Goal: Find specific page/section: Find specific page/section

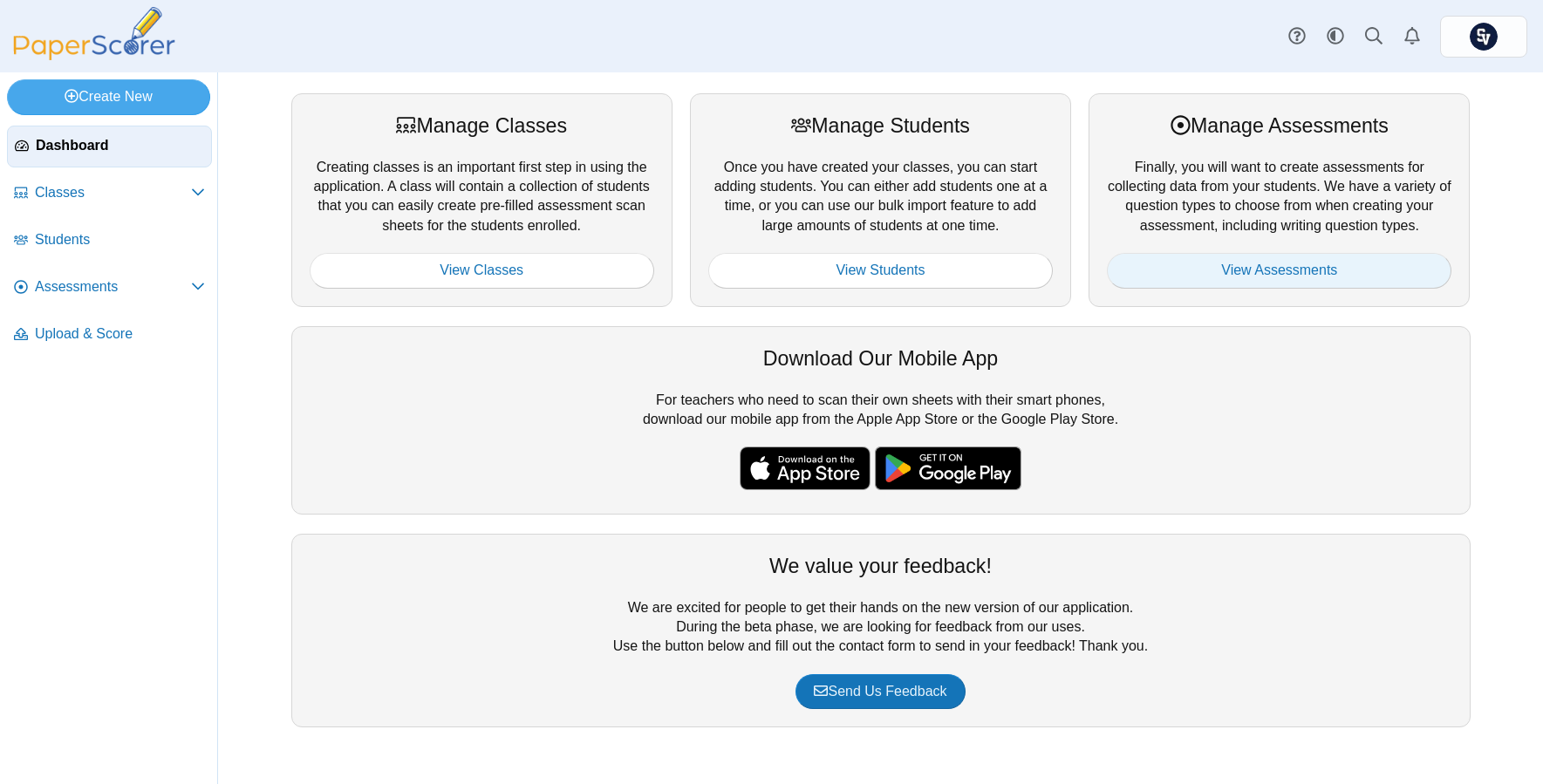
click at [1287, 270] on link "View Assessments" at bounding box center [1279, 269] width 345 height 35
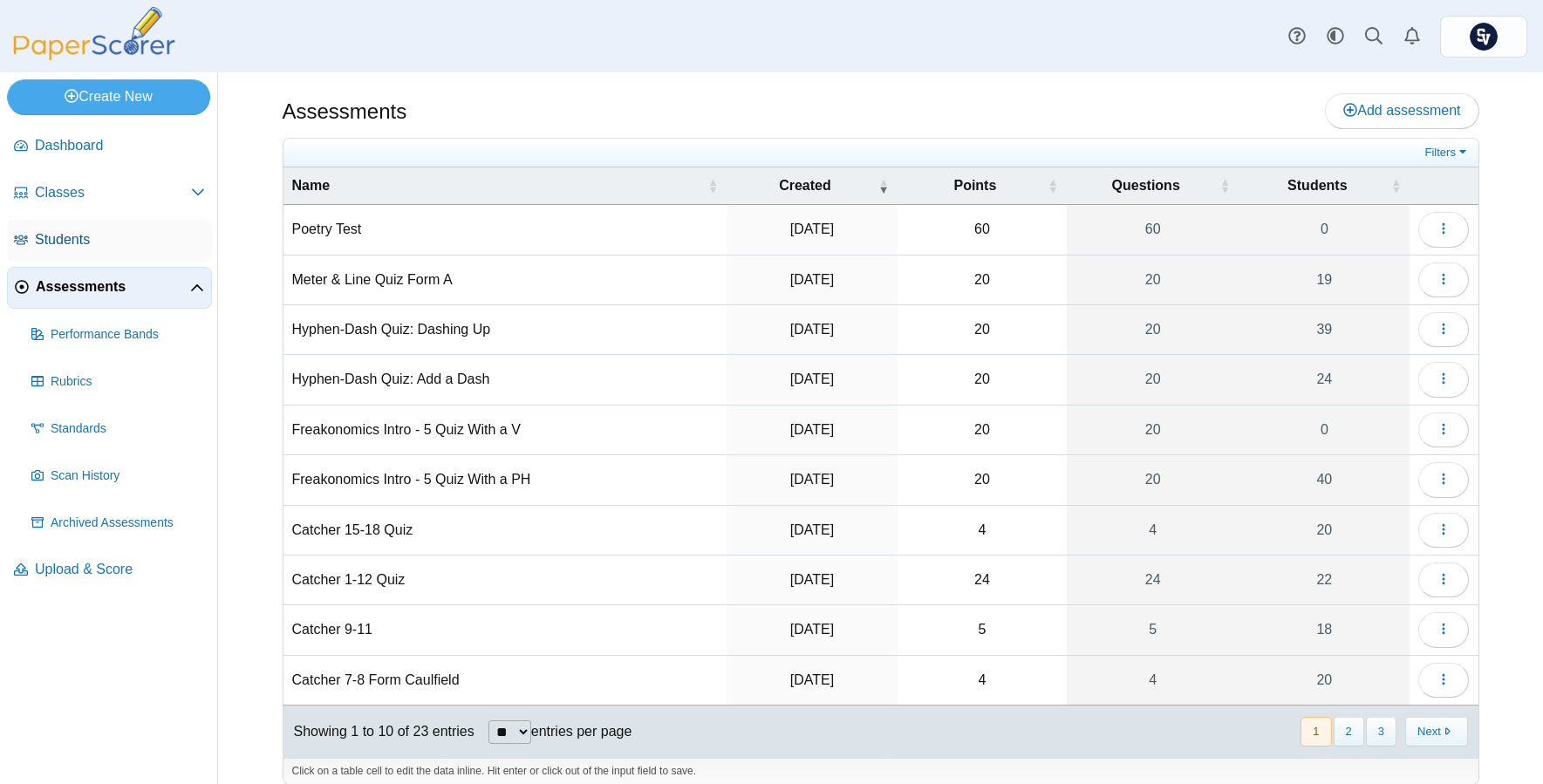
click at [75, 238] on span "Students" at bounding box center [119, 239] width 170 height 19
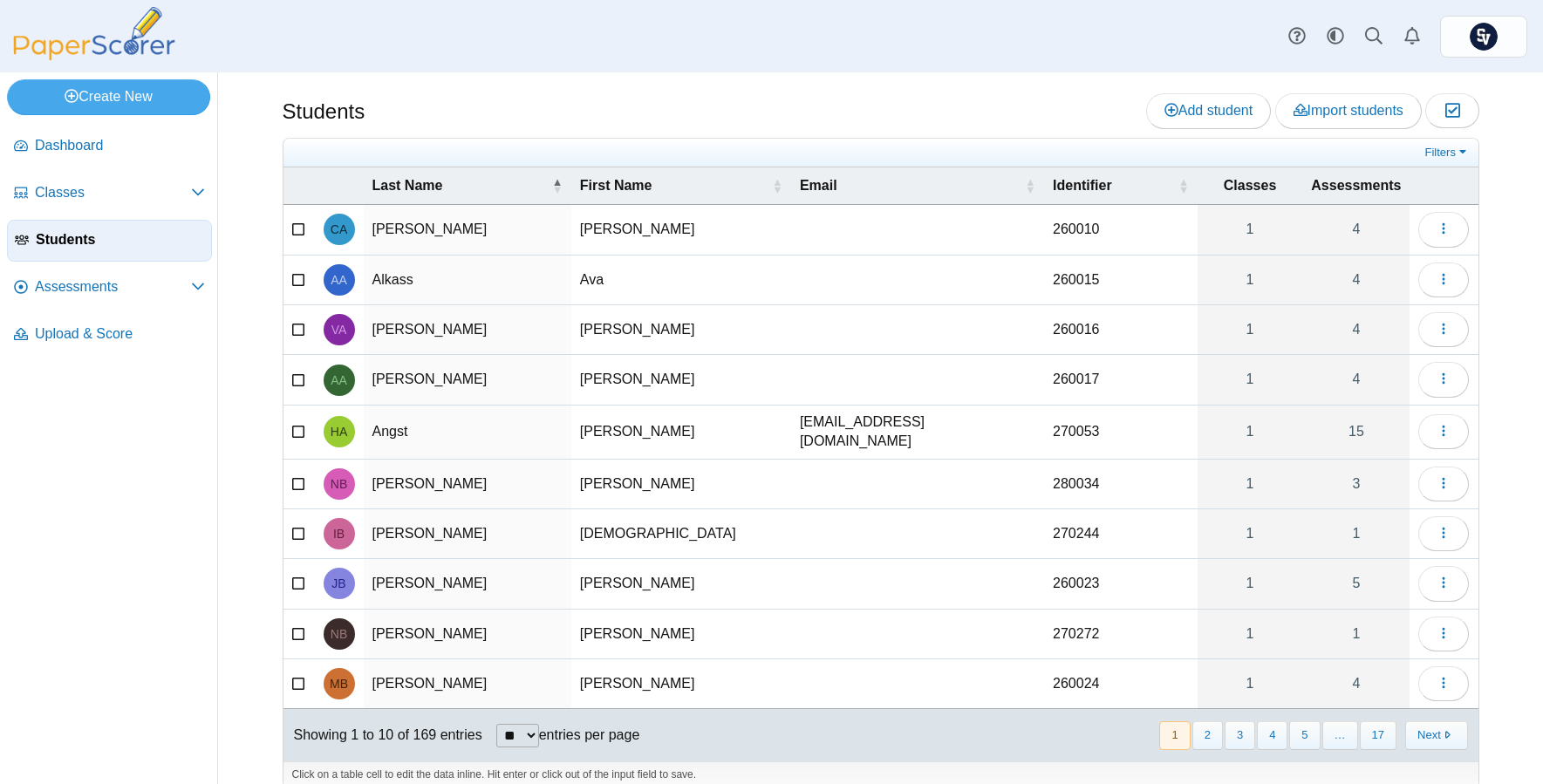
click at [1247, 730] on nav "« Prev 1 2 3 4 5 … 17 Next »" at bounding box center [1313, 735] width 310 height 29
click at [1230, 730] on button "3" at bounding box center [1240, 735] width 31 height 29
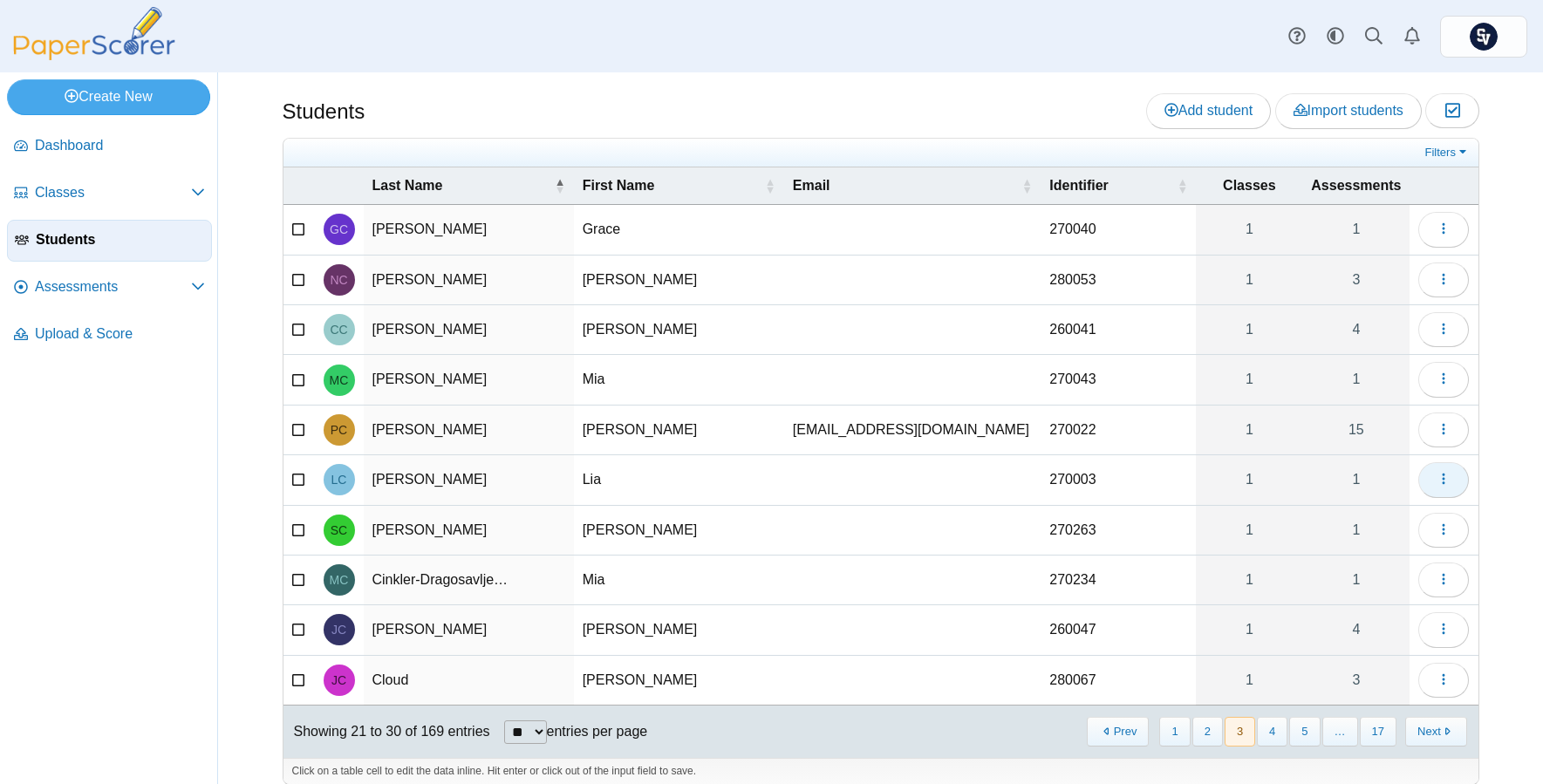
click at [1437, 485] on span "button" at bounding box center [1443, 479] width 14 height 15
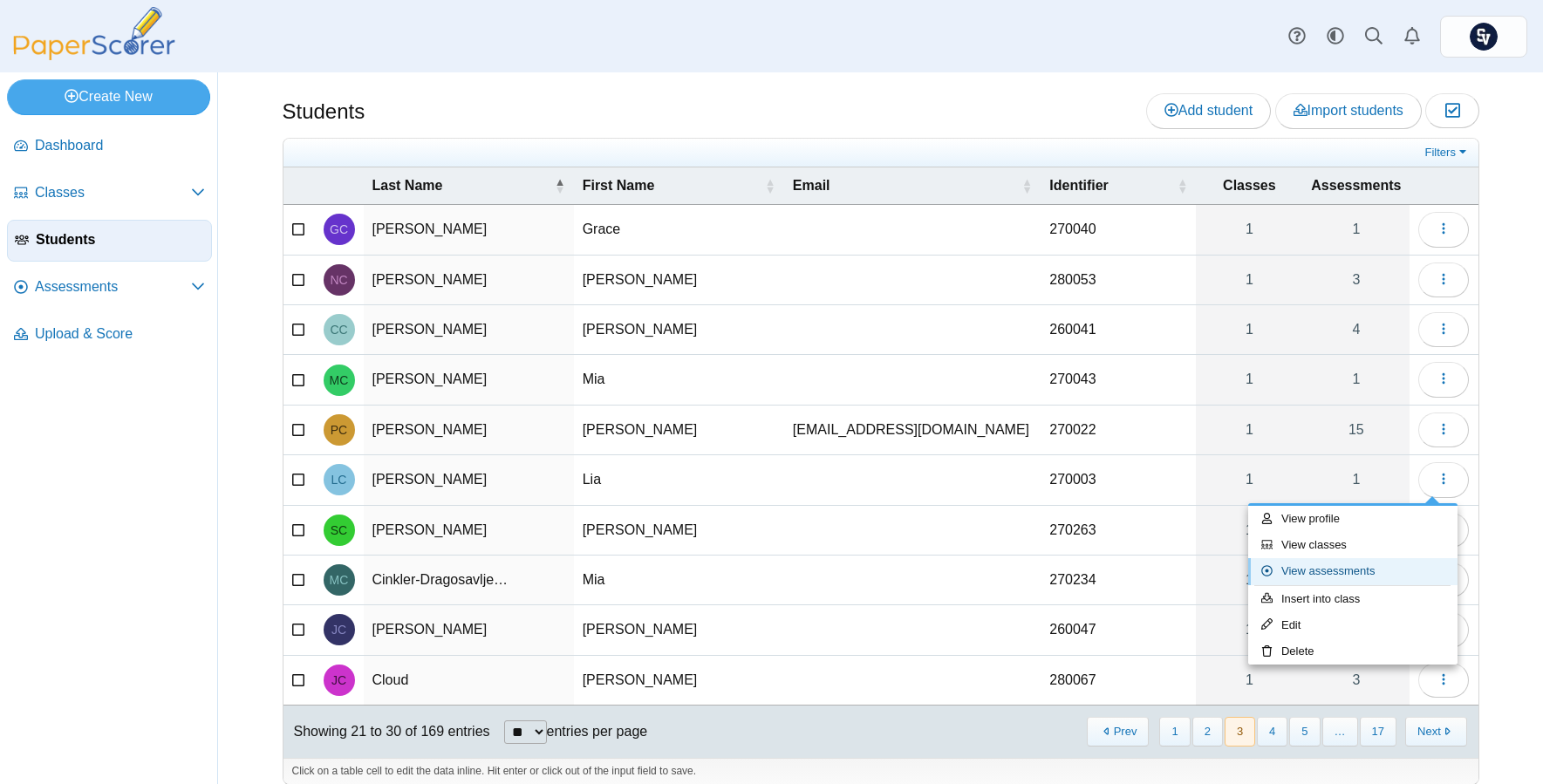
click at [1350, 562] on link "View assessments" at bounding box center [1352, 571] width 209 height 26
